Goal: Task Accomplishment & Management: Manage account settings

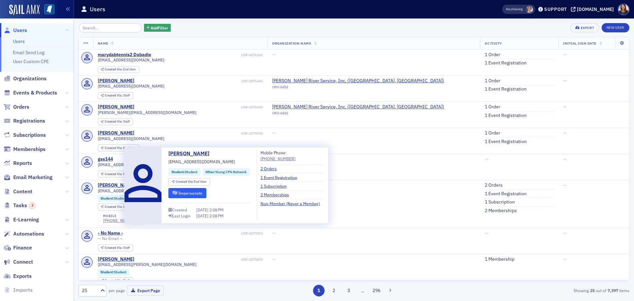
click at [188, 195] on button "Impersonate" at bounding box center [187, 193] width 38 height 10
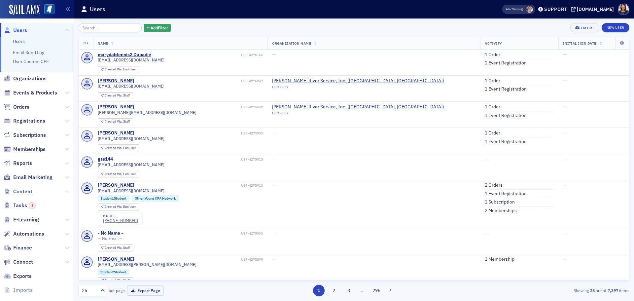
click at [16, 32] on span "Users" at bounding box center [20, 30] width 14 height 7
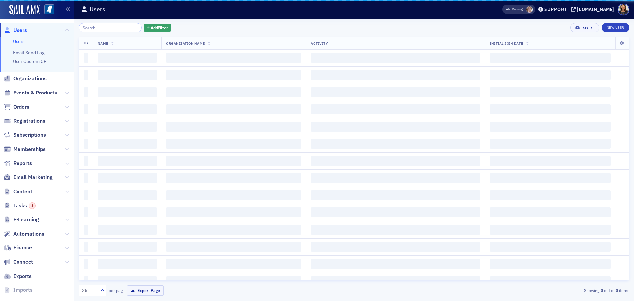
click at [19, 29] on span "Users" at bounding box center [20, 30] width 14 height 7
